Goal: Task Accomplishment & Management: Use online tool/utility

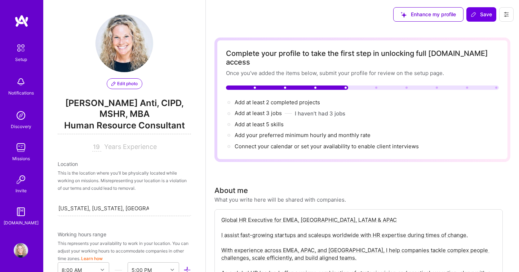
select select "US"
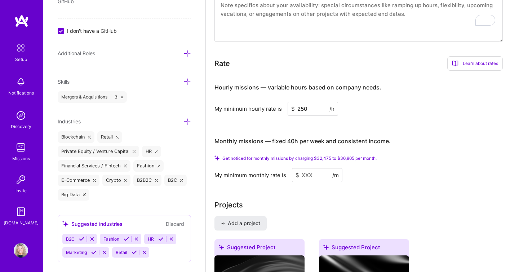
scroll to position [455, 0]
drag, startPoint x: 358, startPoint y: 150, endPoint x: 339, endPoint y: 148, distance: 18.8
click at [339, 155] on span "Get noticed for monthly missions by charging $32,475 to $36,805 per month." at bounding box center [299, 157] width 154 height 5
copy span "$36,805"
click at [308, 168] on input at bounding box center [317, 175] width 50 height 14
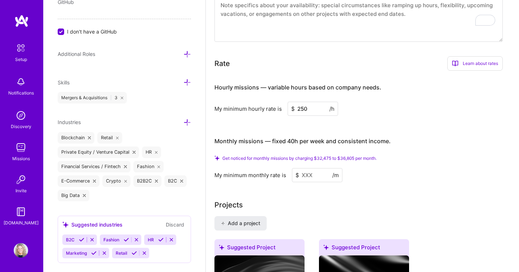
paste input
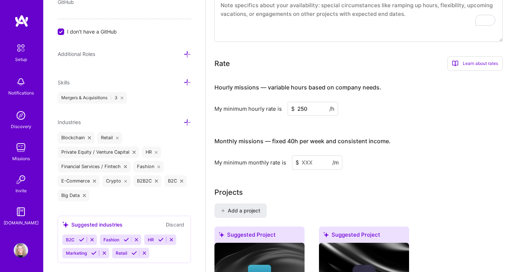
click at [307, 155] on input at bounding box center [317, 162] width 50 height 14
paste input
click at [307, 155] on input at bounding box center [317, 162] width 50 height 14
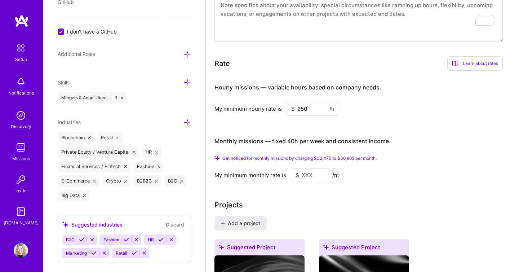
click at [259, 130] on div "Monthly missions — fixed 40h per week and consistent income." at bounding box center [302, 141] width 176 height 22
drag, startPoint x: 357, startPoint y: 149, endPoint x: 342, endPoint y: 149, distance: 14.4
click at [342, 155] on span "Get noticed for monthly missions by charging $32,475 to $36,805 per month." at bounding box center [299, 157] width 154 height 5
copy span "36,805"
click at [307, 168] on input at bounding box center [317, 175] width 50 height 14
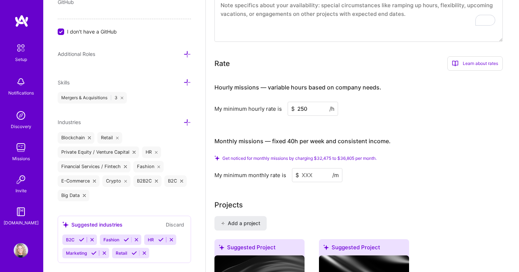
paste input
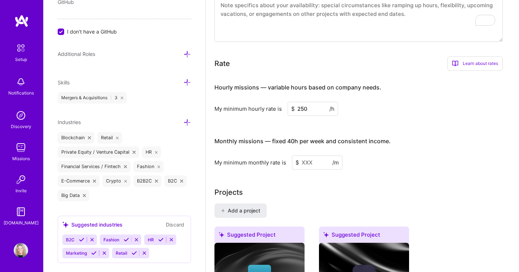
click at [314, 155] on input at bounding box center [317, 162] width 50 height 14
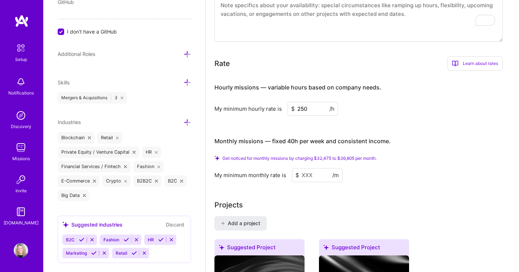
click at [313, 140] on div "Monthly missions — fixed 40h per week and consistent income." at bounding box center [302, 141] width 176 height 22
click at [321, 168] on input at bounding box center [317, 175] width 50 height 14
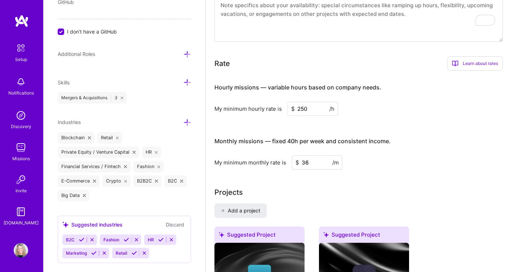
type input "3"
type input "36"
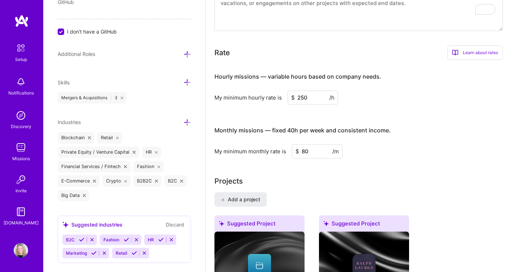
type input "8"
type input "3605"
click at [399, 130] on h3 "Monthly missions — fixed 40h per week and consistent income." at bounding box center [358, 130] width 288 height 22
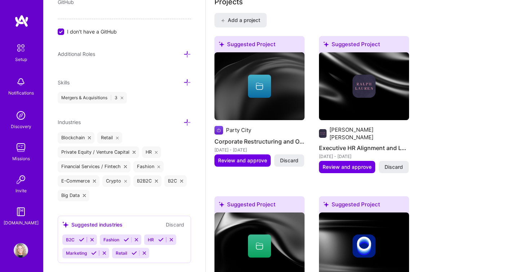
scroll to position [636, 0]
